Goal: Transaction & Acquisition: Purchase product/service

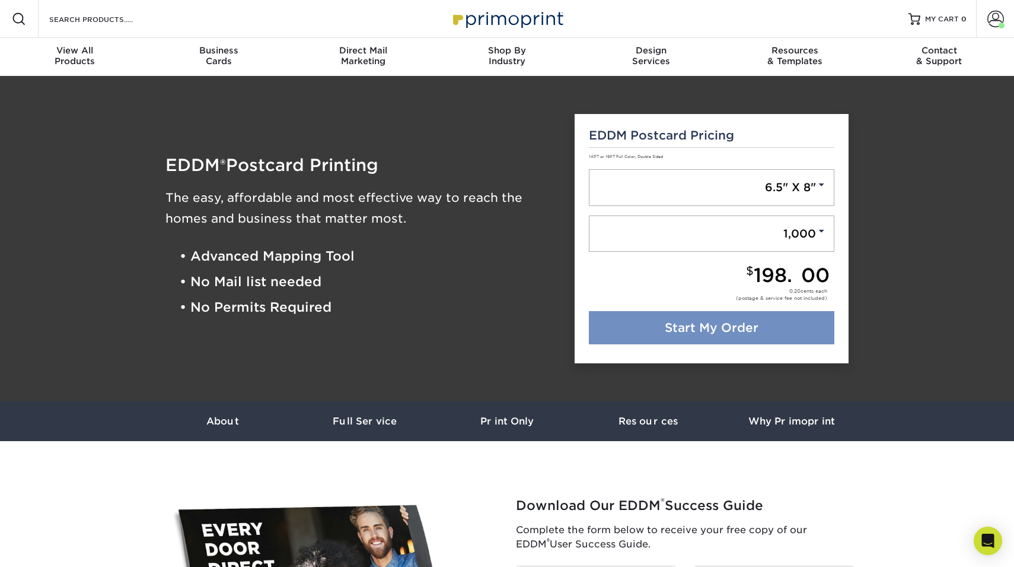
click at [728, 319] on link "Start My Order" at bounding box center [712, 327] width 246 height 33
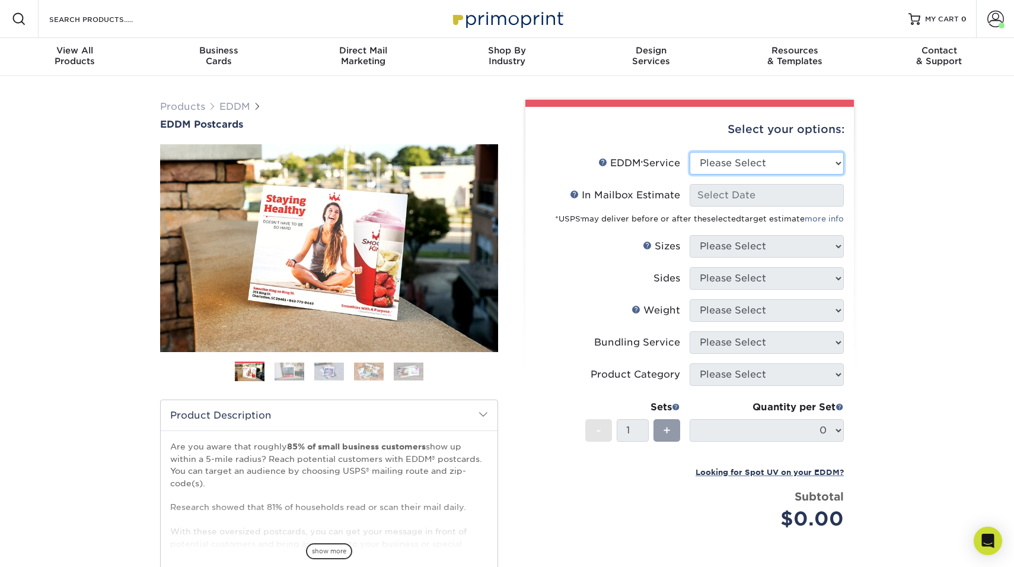
select select "full_service"
select select "-1"
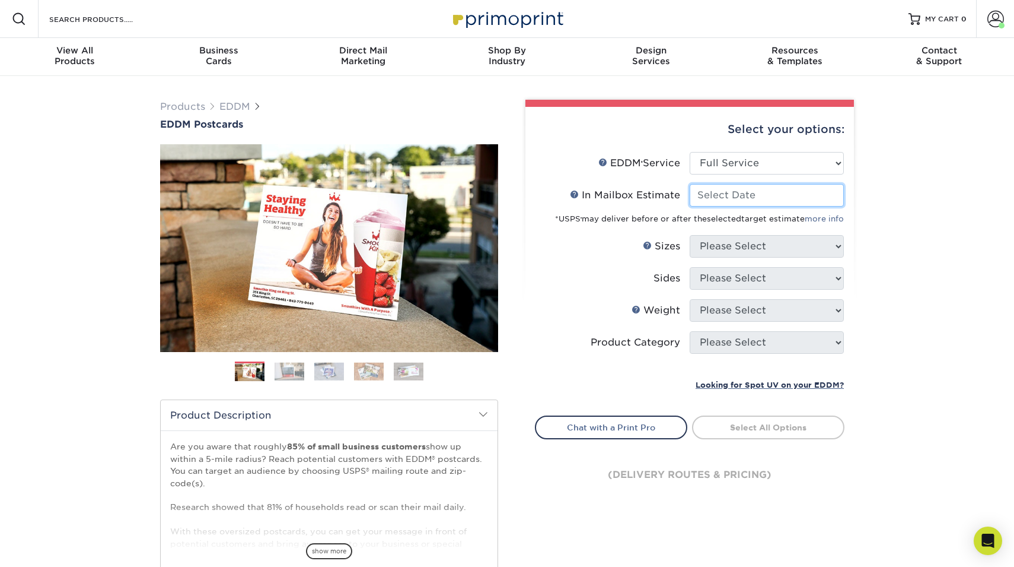
click at [734, 193] on input "In Mailbox Estimate Help In Mailbox Estimate" at bounding box center [767, 195] width 154 height 23
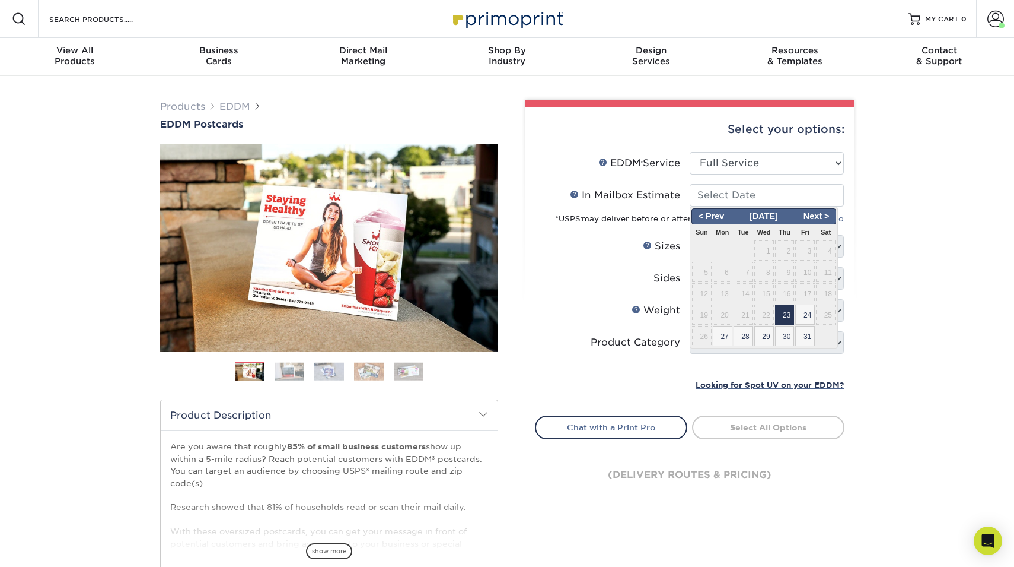
click at [782, 314] on span "23" at bounding box center [785, 314] width 20 height 20
type input "2025-10-23"
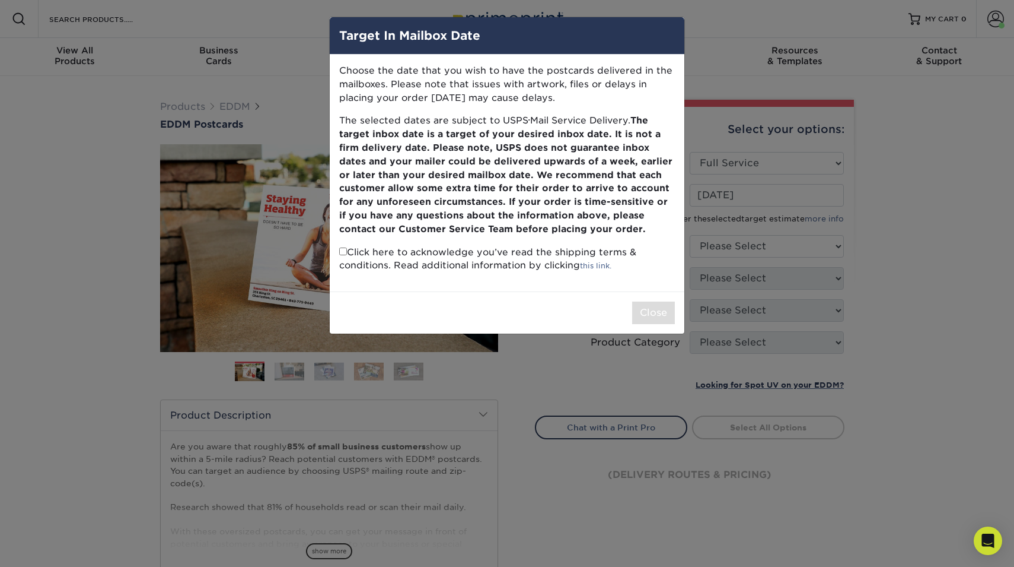
click at [439, 252] on p "Click here to acknowledge you’ve read the shipping terms & conditions. Read add…" at bounding box center [507, 259] width 336 height 27
click at [432, 247] on p "Click here to acknowledge you’ve read the shipping terms & conditions. Read add…" at bounding box center [507, 259] width 336 height 27
click at [343, 247] on input "checkbox" at bounding box center [343, 251] width 8 height 8
checkbox input "true"
click at [663, 305] on button "Close" at bounding box center [653, 312] width 43 height 23
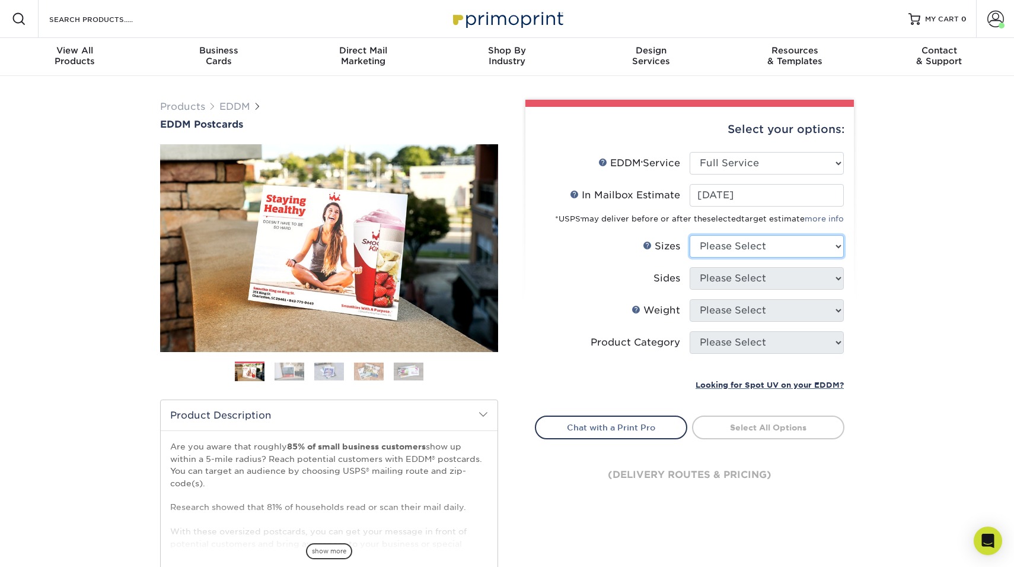
select select "6.50x8.00"
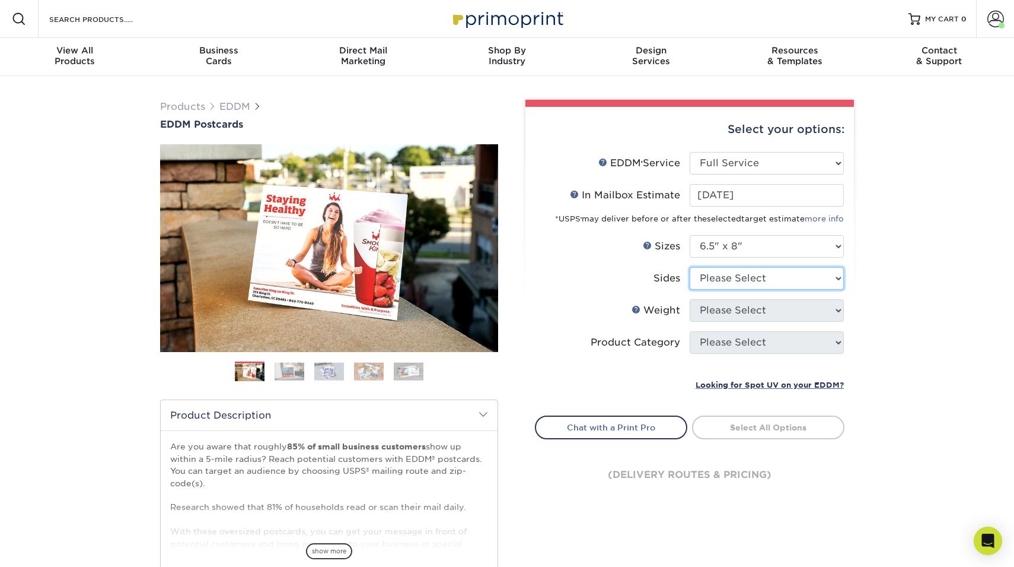
select select "13abbda7-1d64-4f25-8bb2-c179b224825d"
select select "16PT"
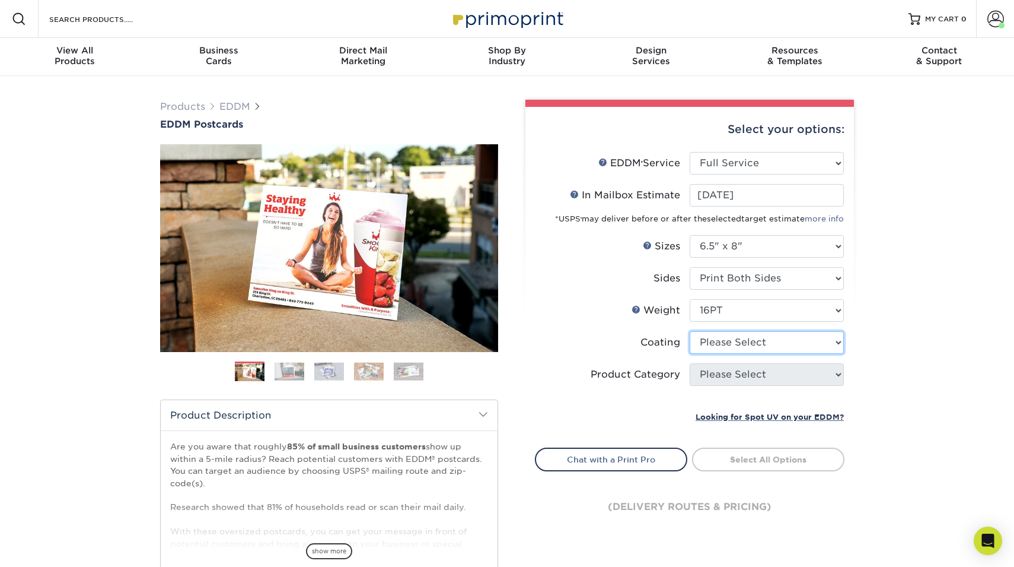
select select "121bb7b5-3b4d-429f-bd8d-bbf80e953313"
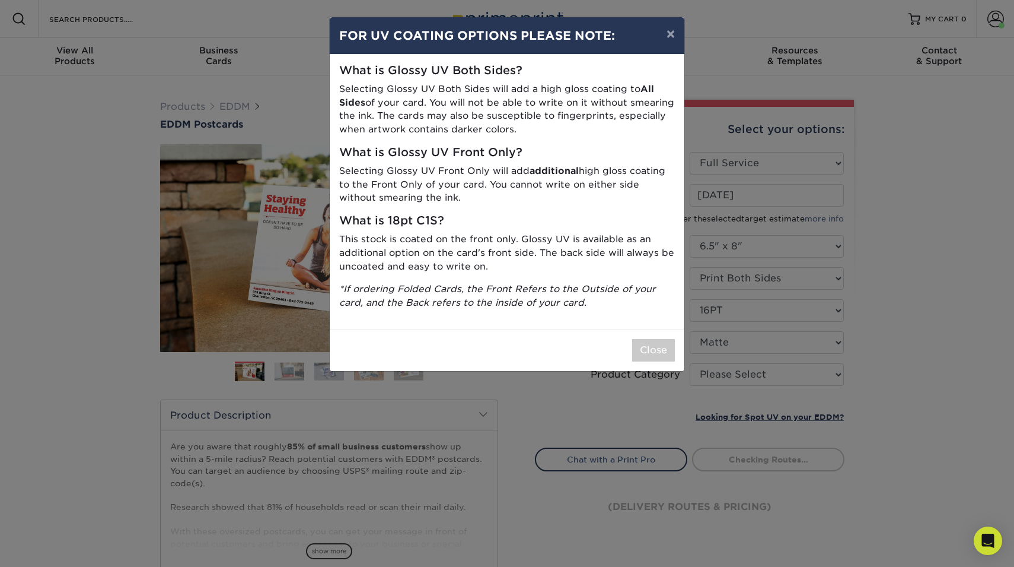
click at [745, 376] on div "× FOR UV COATING OPTIONS PLEASE NOTE: What is Glossy UV Both Sides? Selecting G…" at bounding box center [507, 283] width 1014 height 567
click at [663, 349] on button "Close" at bounding box center [653, 350] width 43 height 23
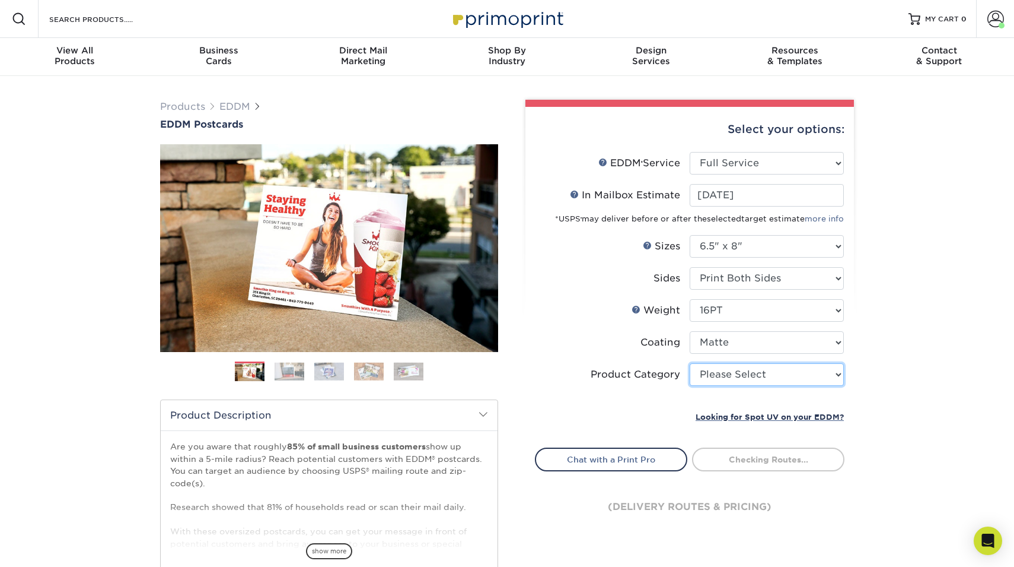
select select "9b7272e0-d6c8-4c3c-8e97-d3a1bcdab858"
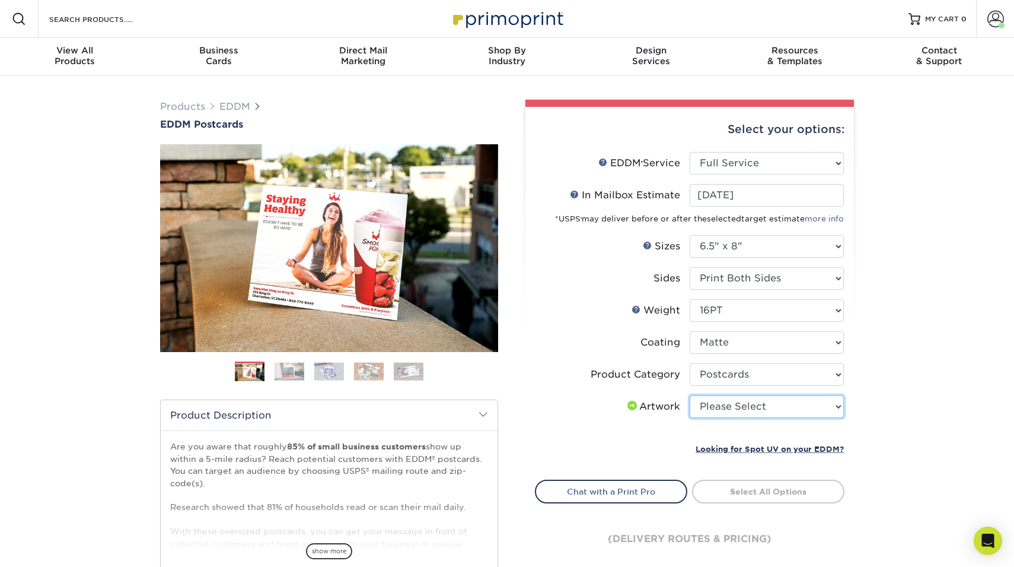
select select "upload"
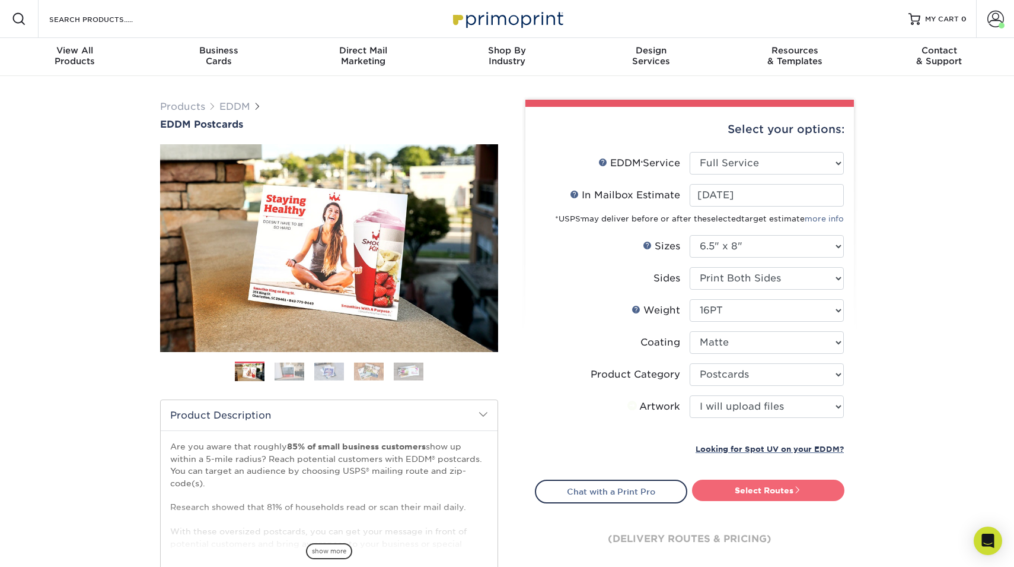
click at [756, 488] on link "Select Routes" at bounding box center [768, 489] width 152 height 21
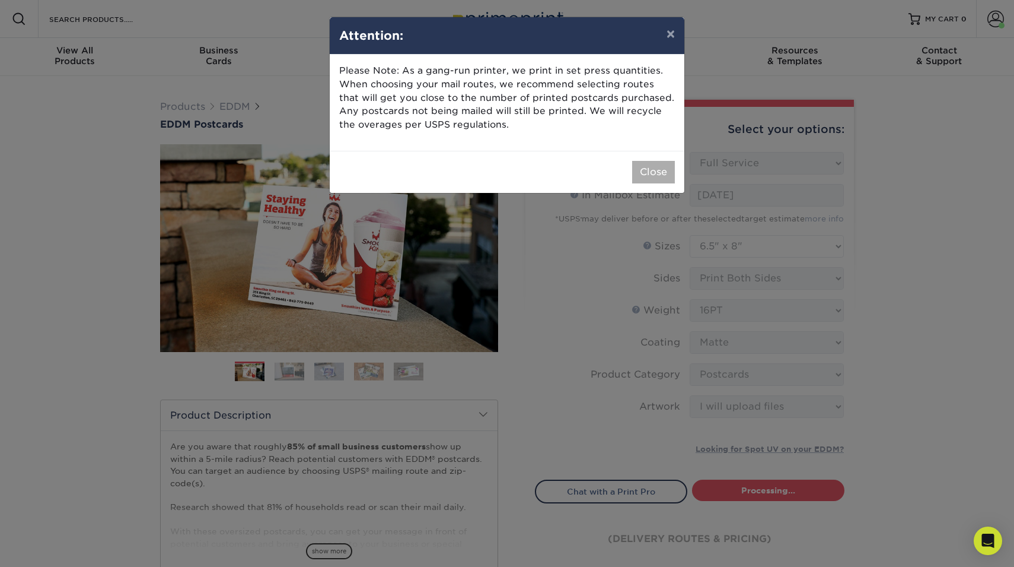
click at [647, 177] on button "Close" at bounding box center [653, 172] width 43 height 23
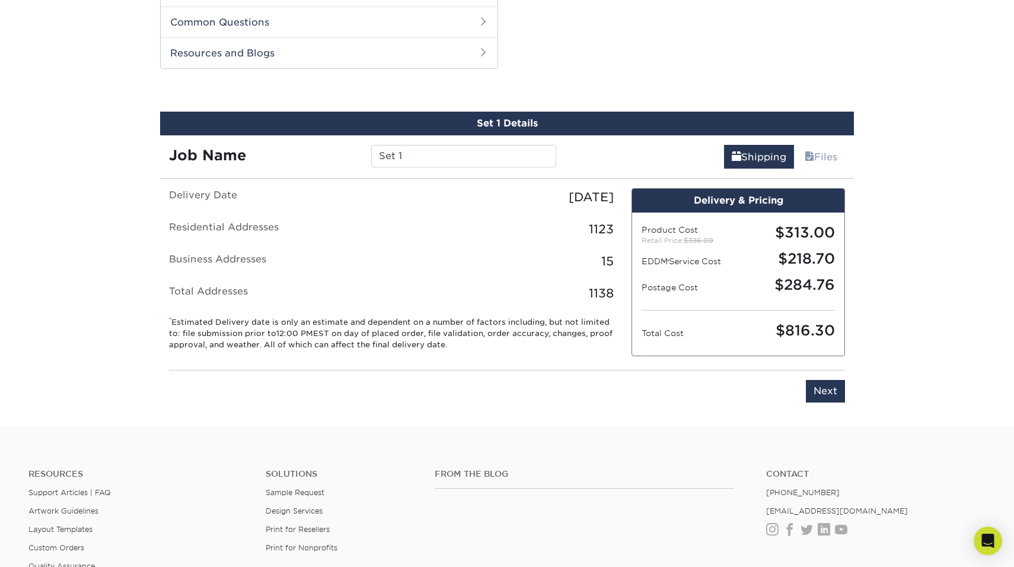
scroll to position [593, 0]
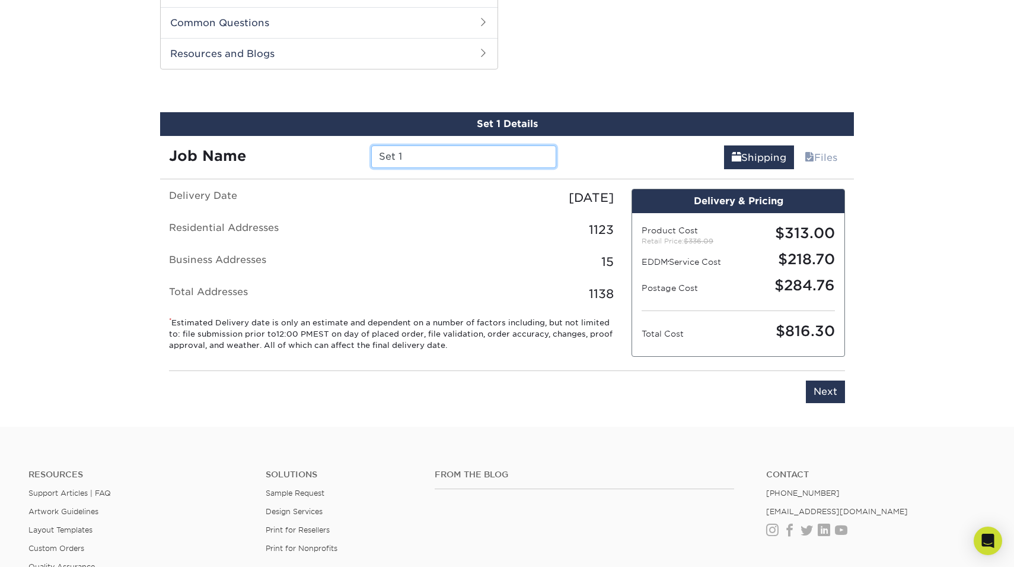
click at [517, 146] on input "Set 1" at bounding box center [463, 156] width 184 height 23
type input "Top Dog Detail - EDDM"
click at [814, 391] on input "Next" at bounding box center [825, 391] width 39 height 23
